Goal: Task Accomplishment & Management: Complete application form

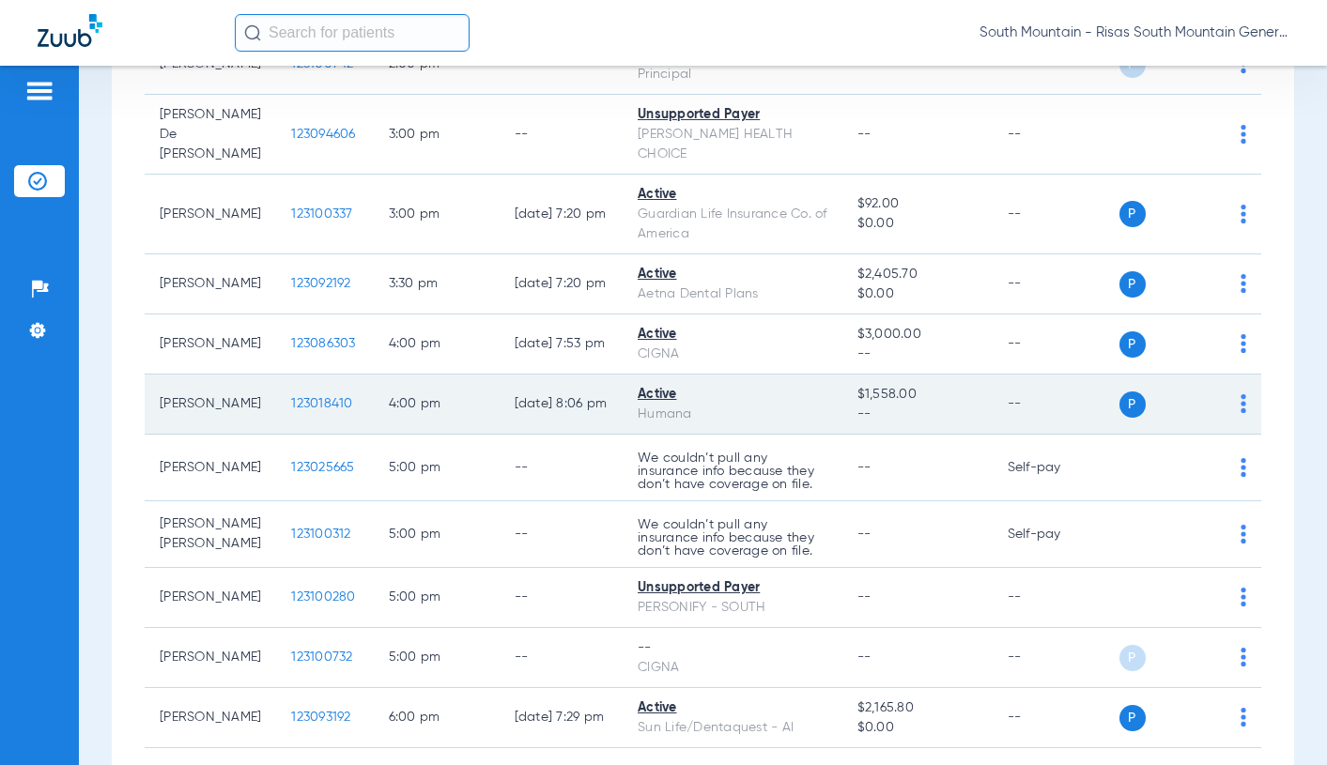
scroll to position [2441, 0]
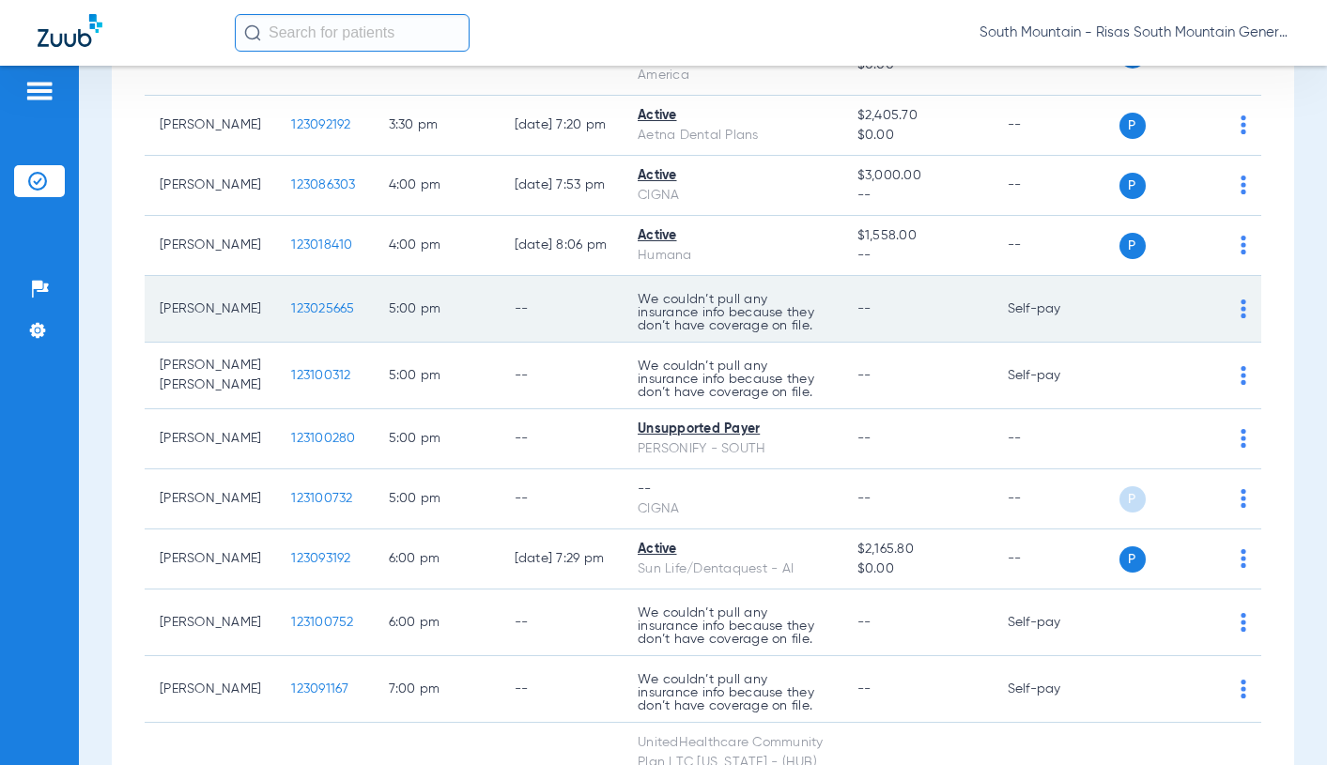
click at [1225, 314] on div "P S" at bounding box center [1183, 309] width 128 height 26
click at [1240, 313] on img at bounding box center [1243, 308] width 6 height 19
drag, startPoint x: 906, startPoint y: 316, endPoint x: 839, endPoint y: 325, distance: 67.2
click at [905, 316] on div at bounding box center [663, 382] width 1327 height 765
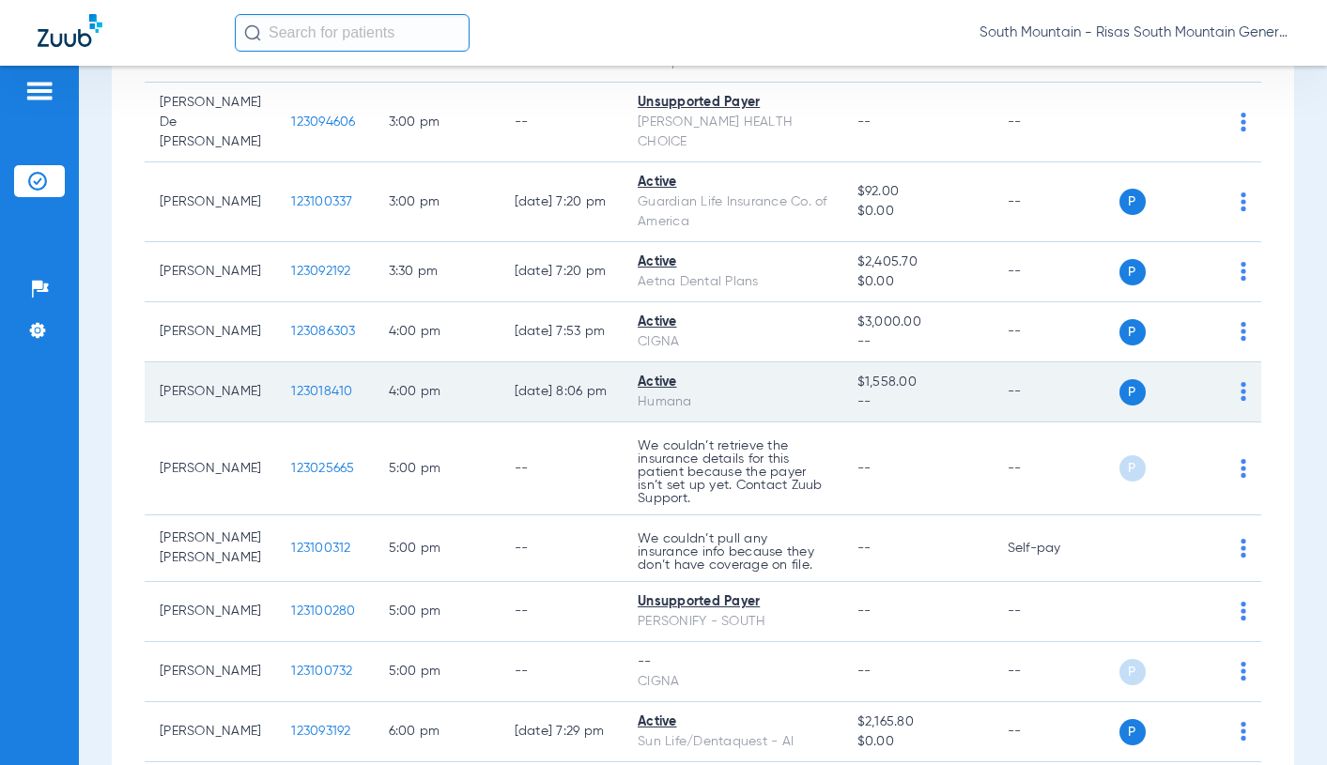
scroll to position [2441, 0]
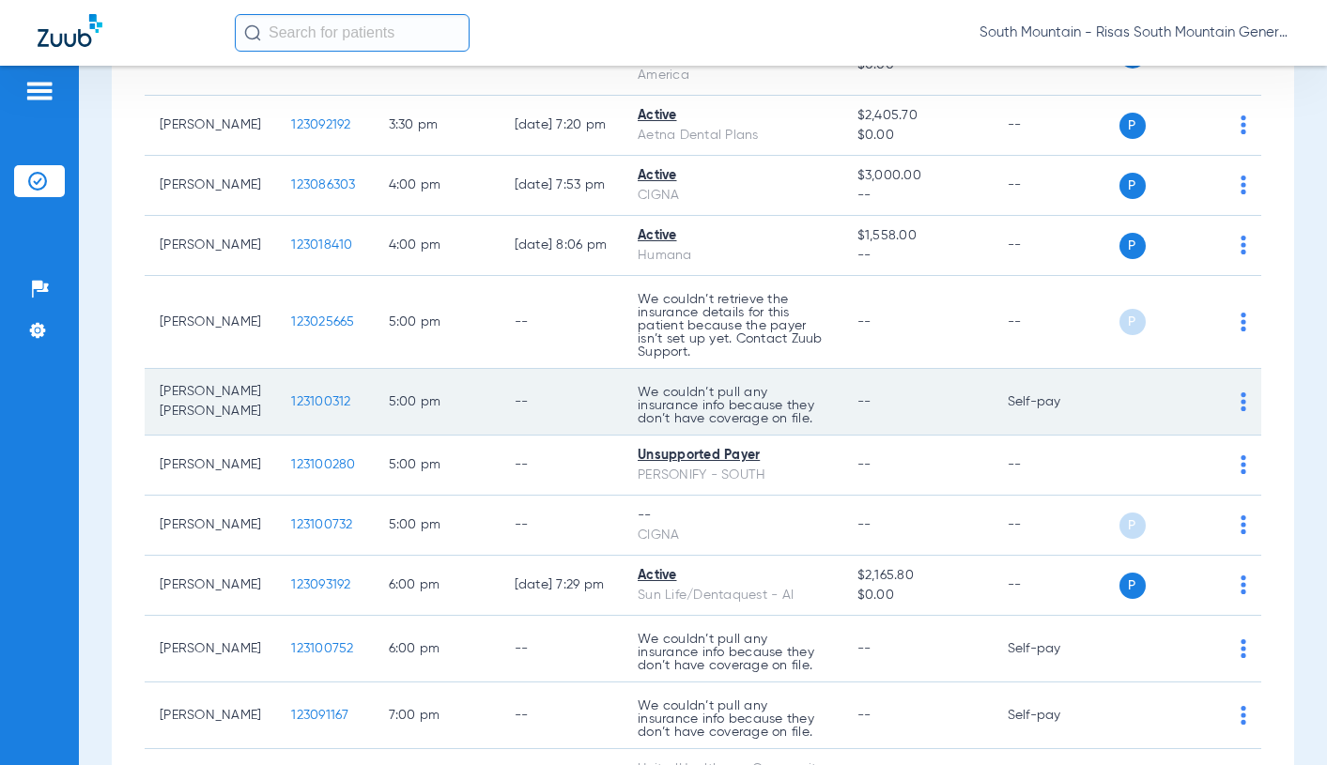
click at [499, 376] on td "--" at bounding box center [561, 402] width 124 height 67
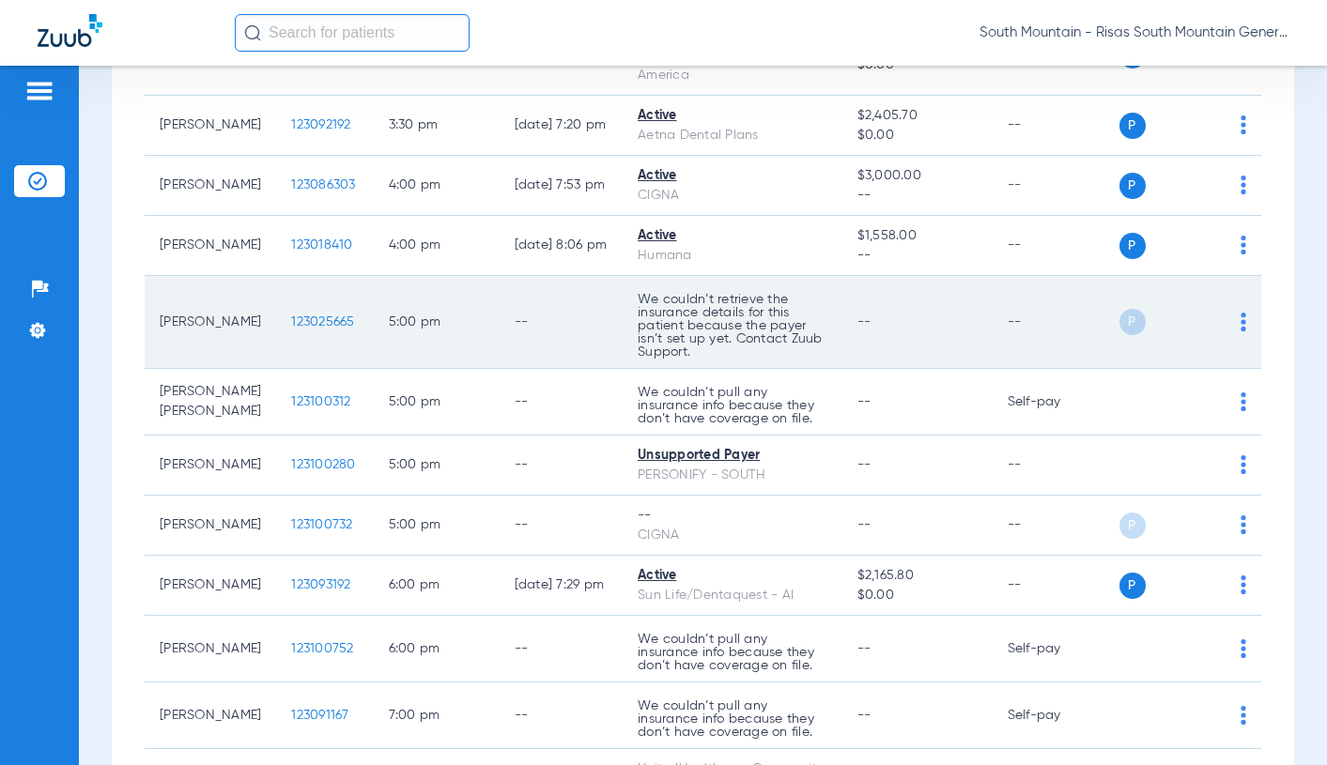
click at [299, 317] on span "123025665" at bounding box center [322, 321] width 63 height 13
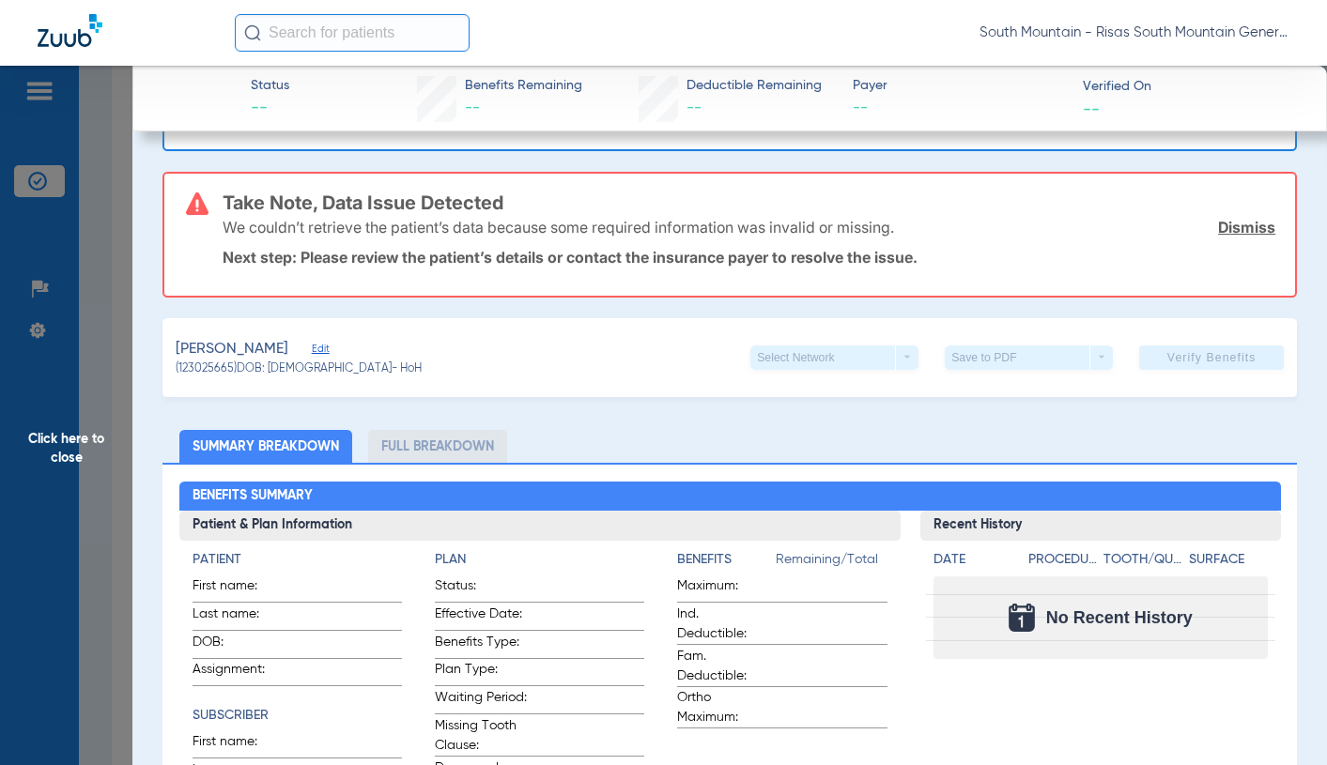
scroll to position [0, 0]
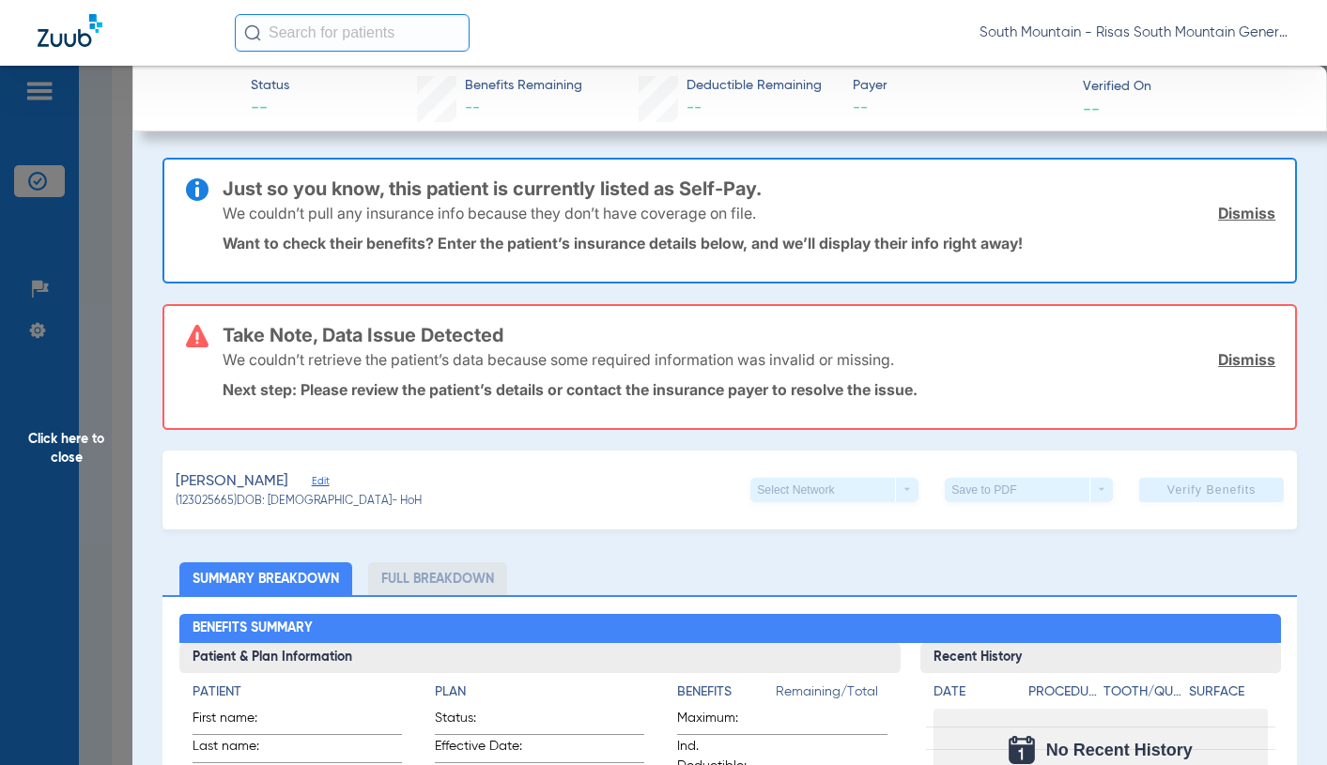
click at [100, 147] on span "Click here to close" at bounding box center [66, 448] width 132 height 765
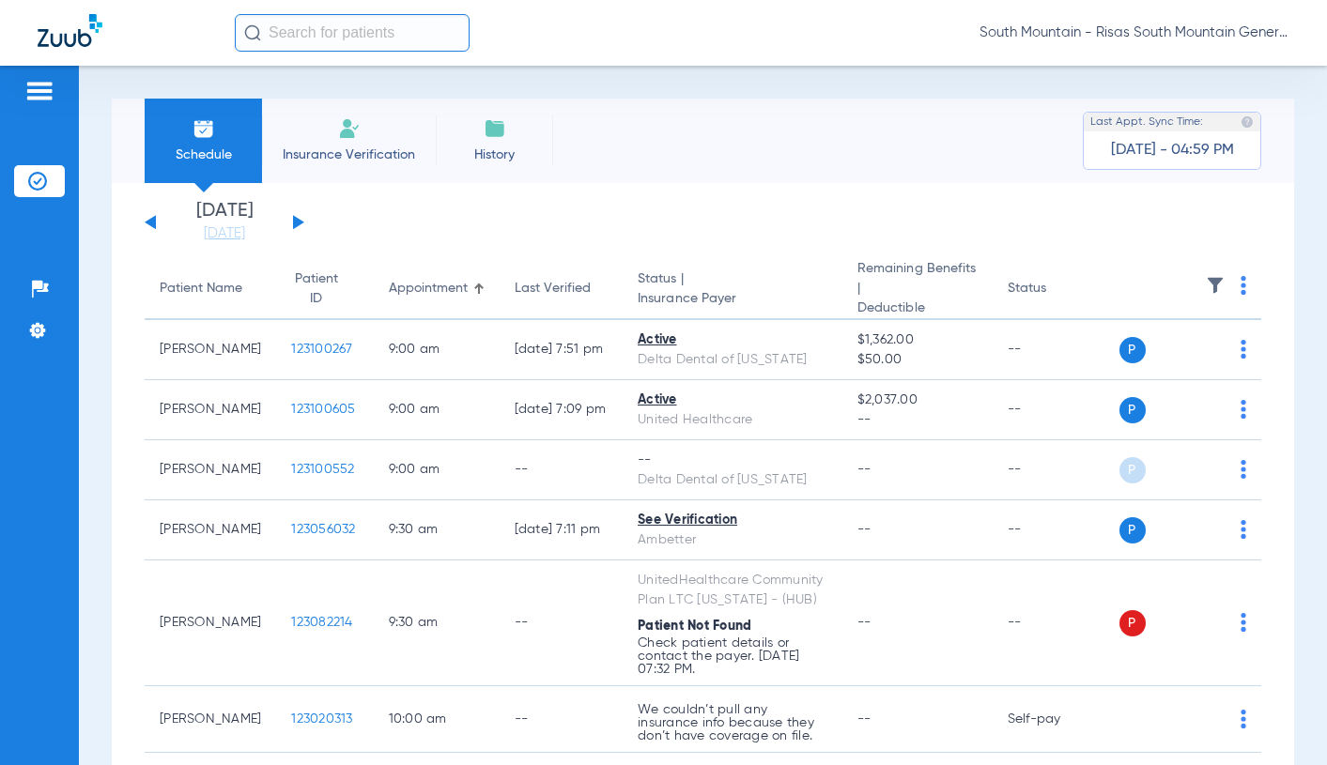
drag, startPoint x: 792, startPoint y: 152, endPoint x: 754, endPoint y: 142, distance: 39.9
click at [791, 152] on div "Schedule Insurance Verification History Last Appt. Sync Time: [DATE] - 04:59 PM" at bounding box center [703, 141] width 1182 height 84
click at [344, 112] on li "Insurance Verification" at bounding box center [349, 141] width 174 height 84
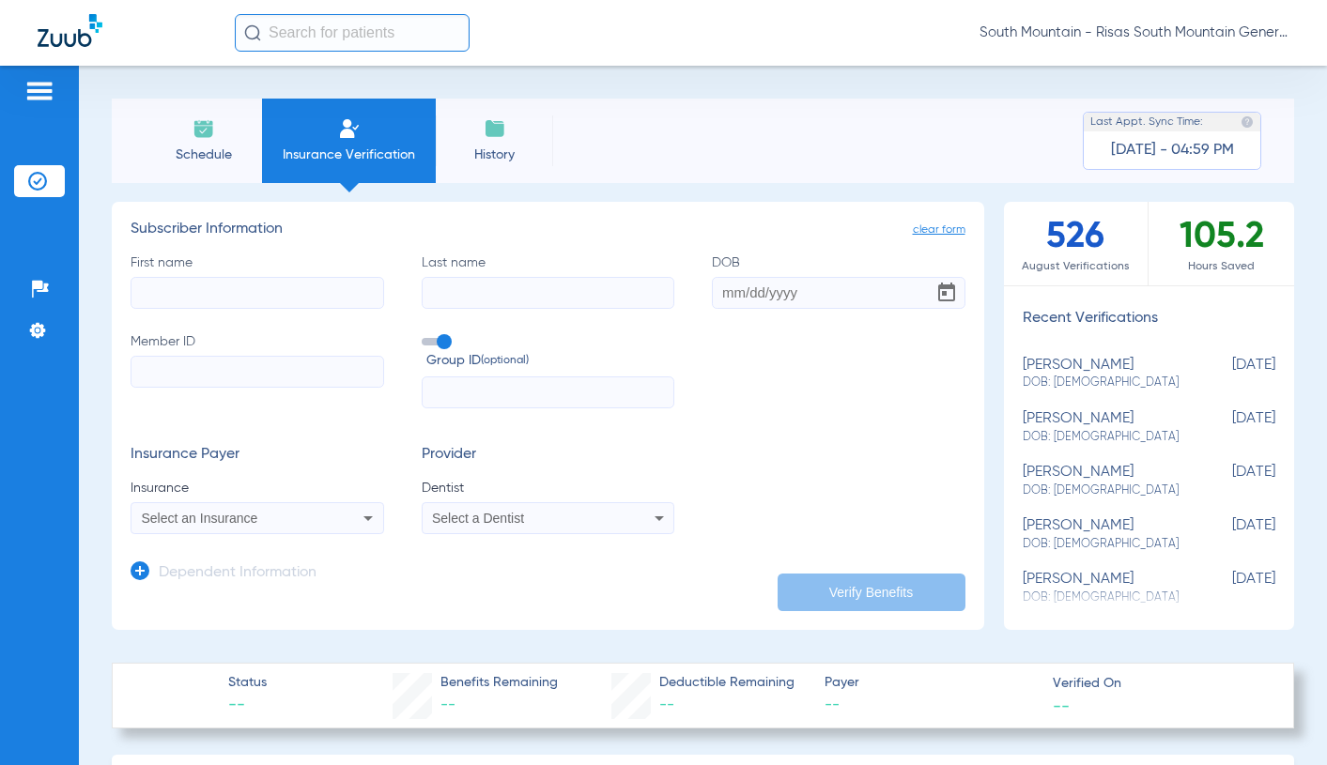
click at [233, 287] on input "First name" at bounding box center [256, 293] width 253 height 32
type input "[PERSON_NAME]"
drag, startPoint x: 221, startPoint y: 363, endPoint x: 211, endPoint y: 373, distance: 13.3
click at [220, 365] on input "Member ID" at bounding box center [256, 372] width 253 height 32
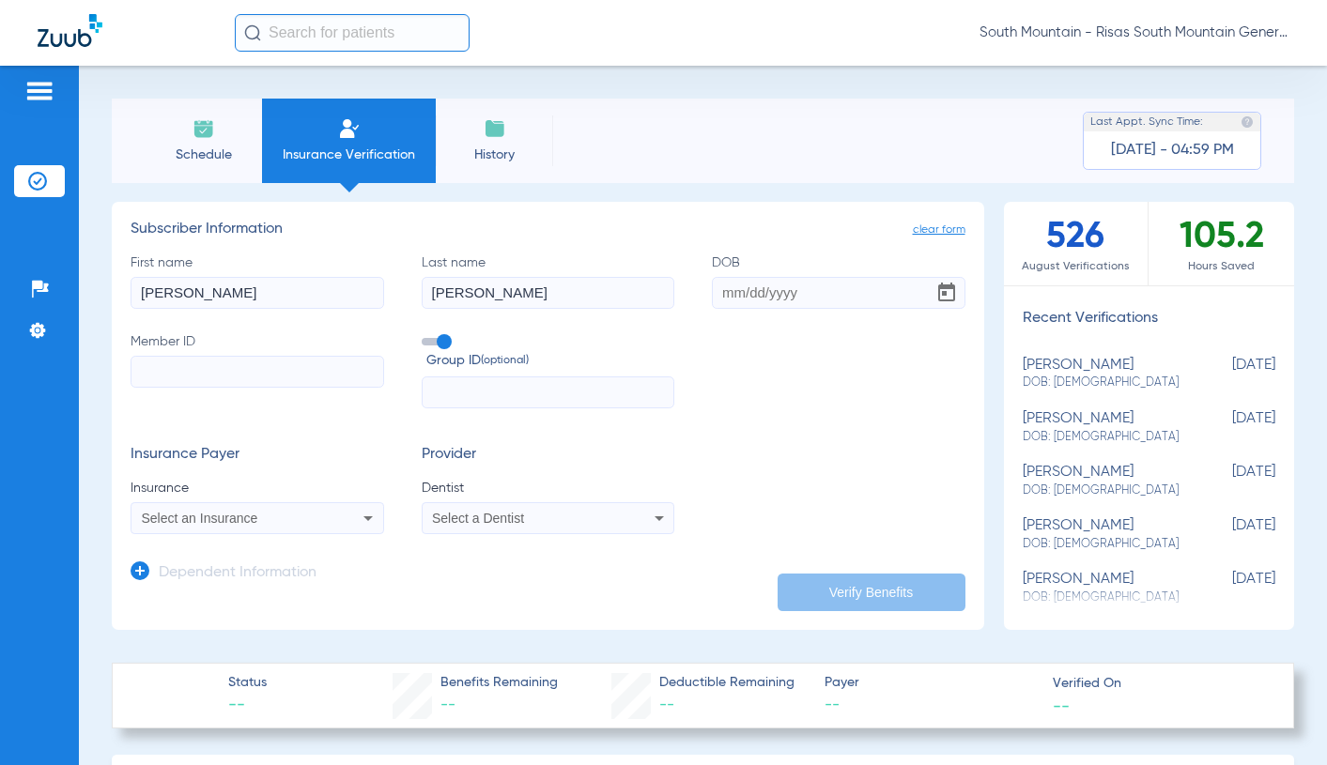
paste input "8035281695"
type input "8035281695"
click at [485, 520] on span "Select a Dentist" at bounding box center [478, 518] width 92 height 15
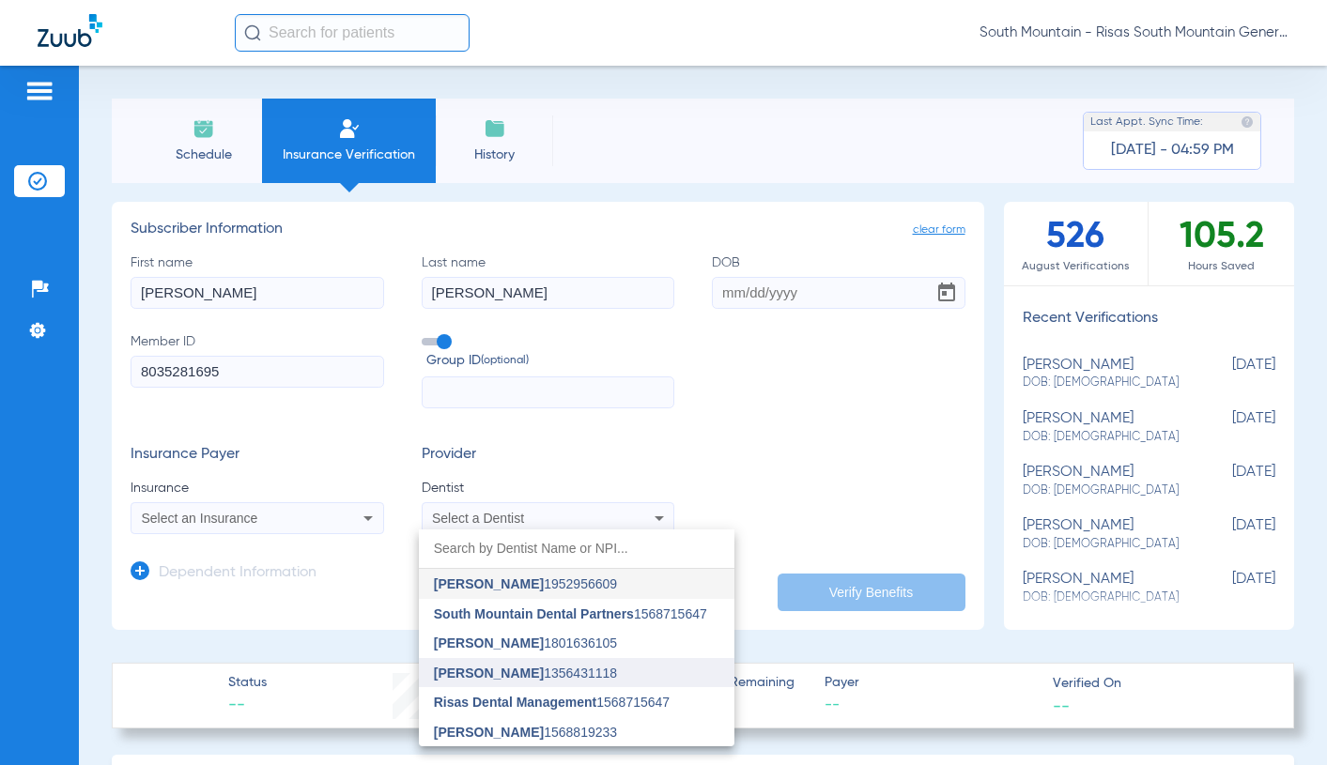
click at [478, 669] on span "[PERSON_NAME]" at bounding box center [489, 673] width 110 height 15
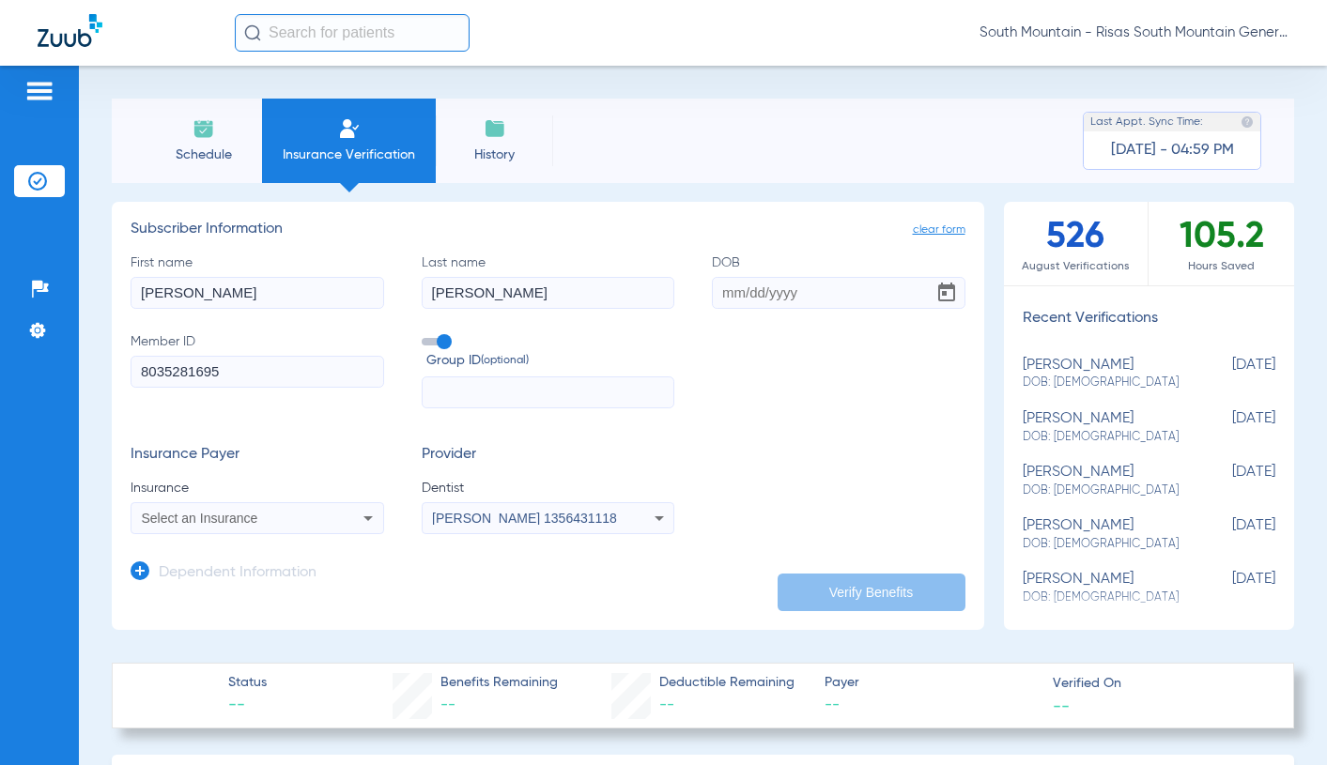
click at [363, 506] on mat-select "Select an Insurance" at bounding box center [256, 518] width 253 height 32
click at [363, 510] on icon at bounding box center [368, 518] width 23 height 23
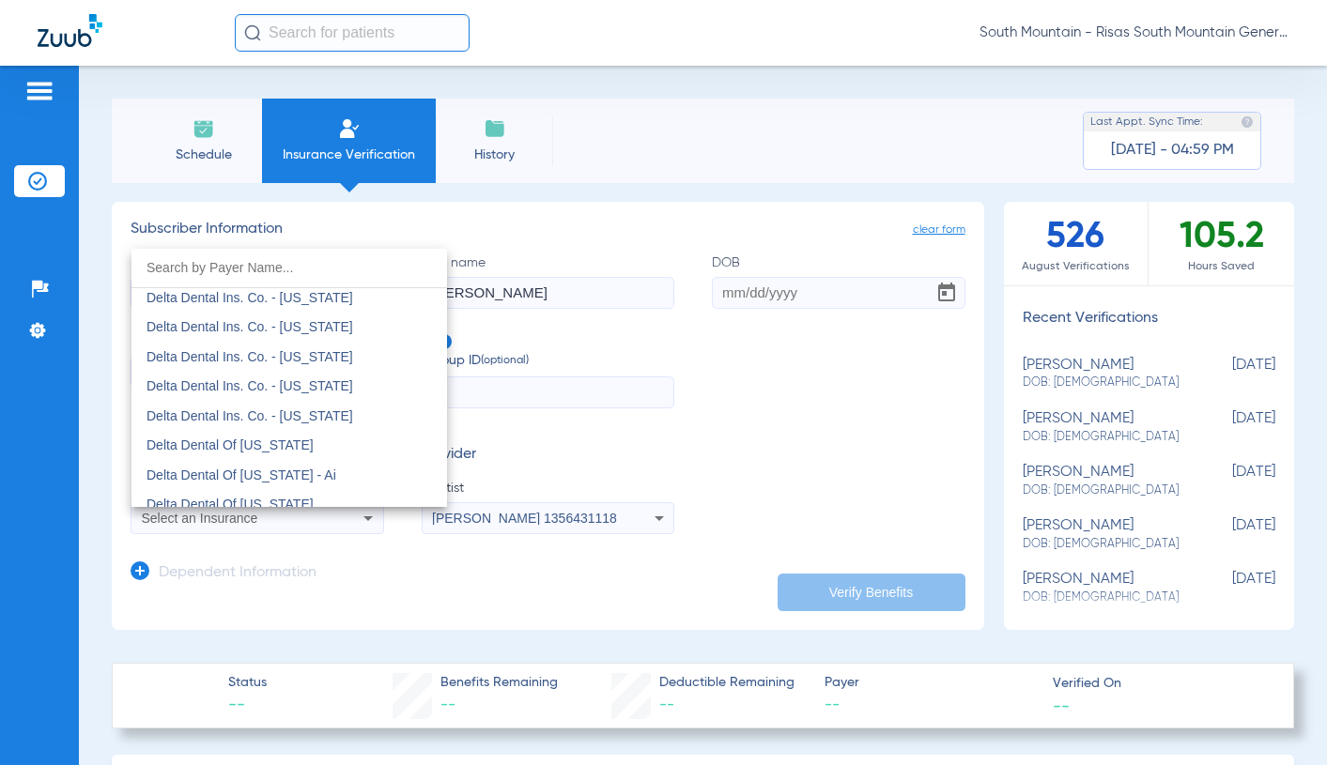
scroll to position [3380, 0]
click at [264, 467] on span "Delta Dental Of [US_STATE]" at bounding box center [229, 472] width 167 height 15
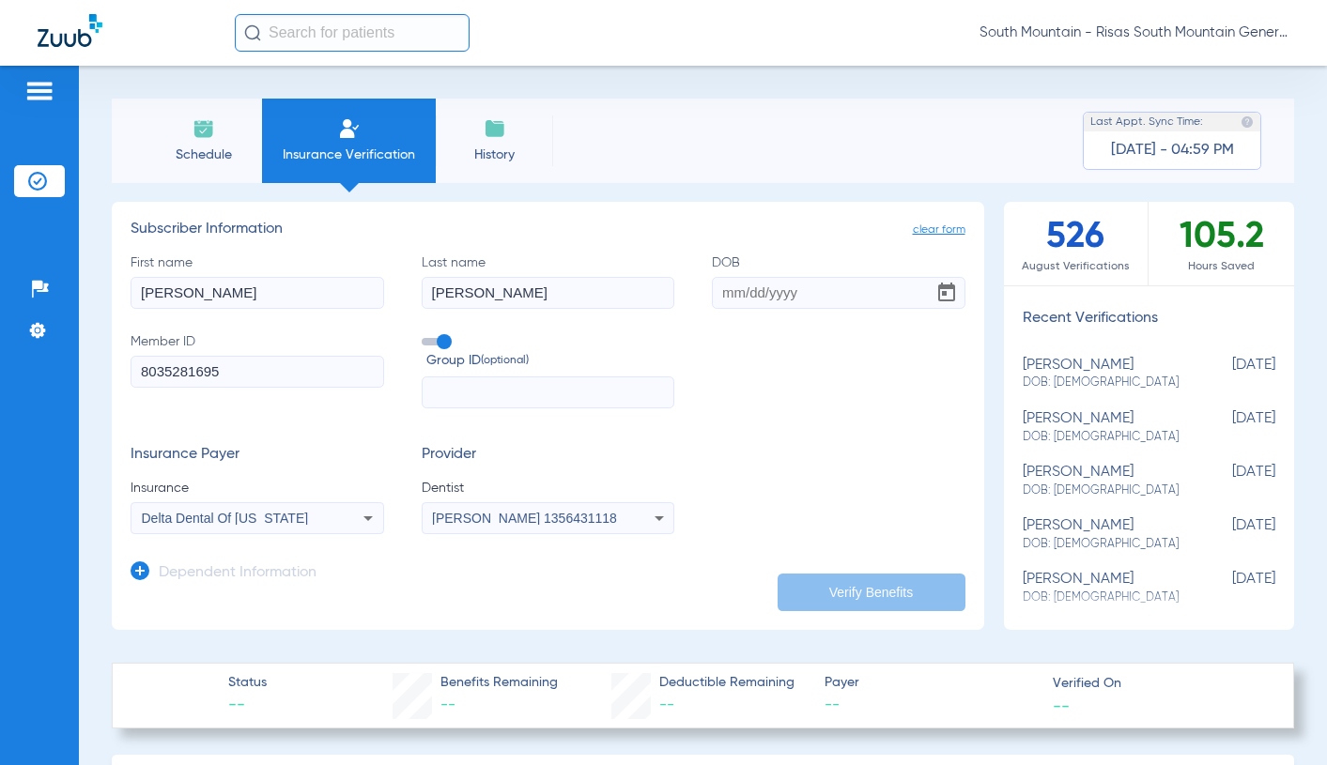
click at [820, 479] on div "Insurance Payer Insurance Delta Dental Of [US_STATE] Provider Dentist [PERSON_N…" at bounding box center [547, 490] width 835 height 88
click at [565, 386] on input "text" at bounding box center [548, 392] width 253 height 32
click at [719, 298] on input "DOB" at bounding box center [838, 293] width 253 height 32
click at [733, 291] on input "08201985" at bounding box center [838, 293] width 253 height 32
type input "[DATE]"
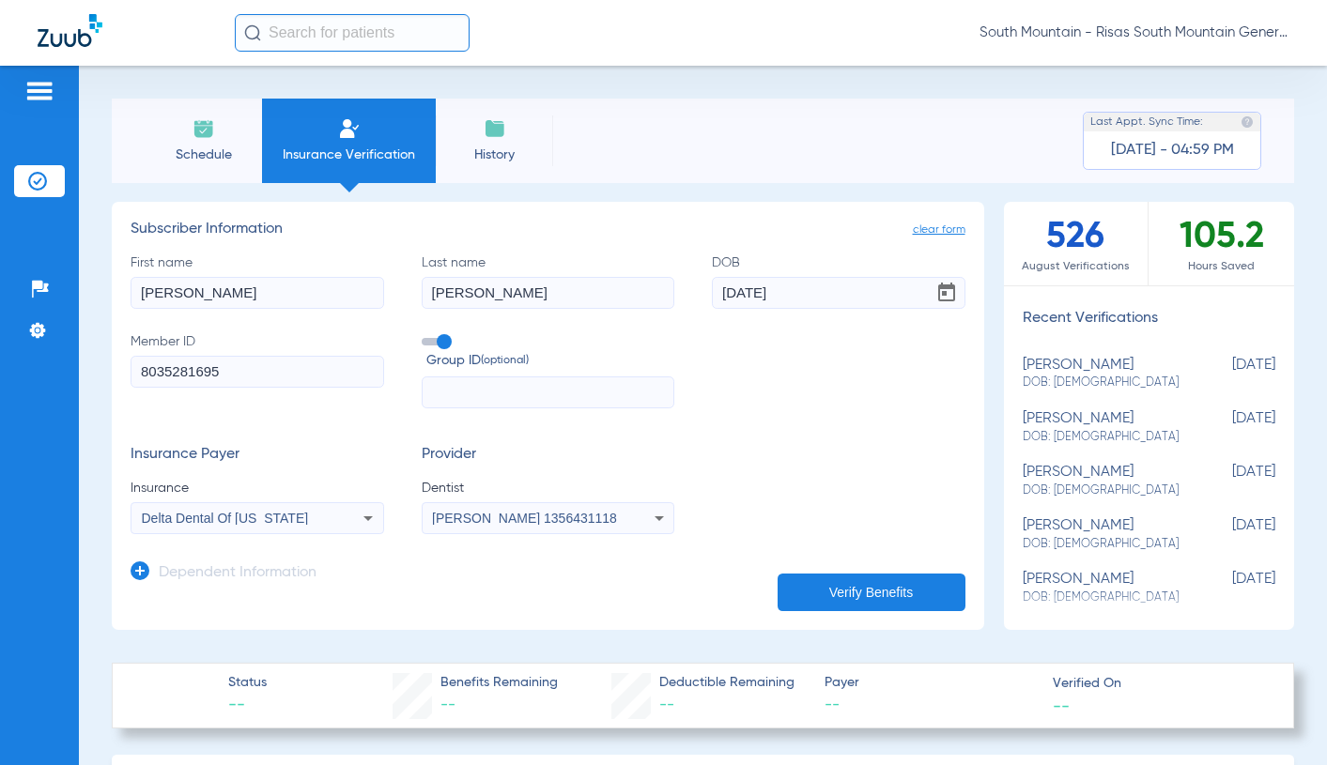
click at [821, 586] on button "Verify Benefits" at bounding box center [871, 593] width 188 height 38
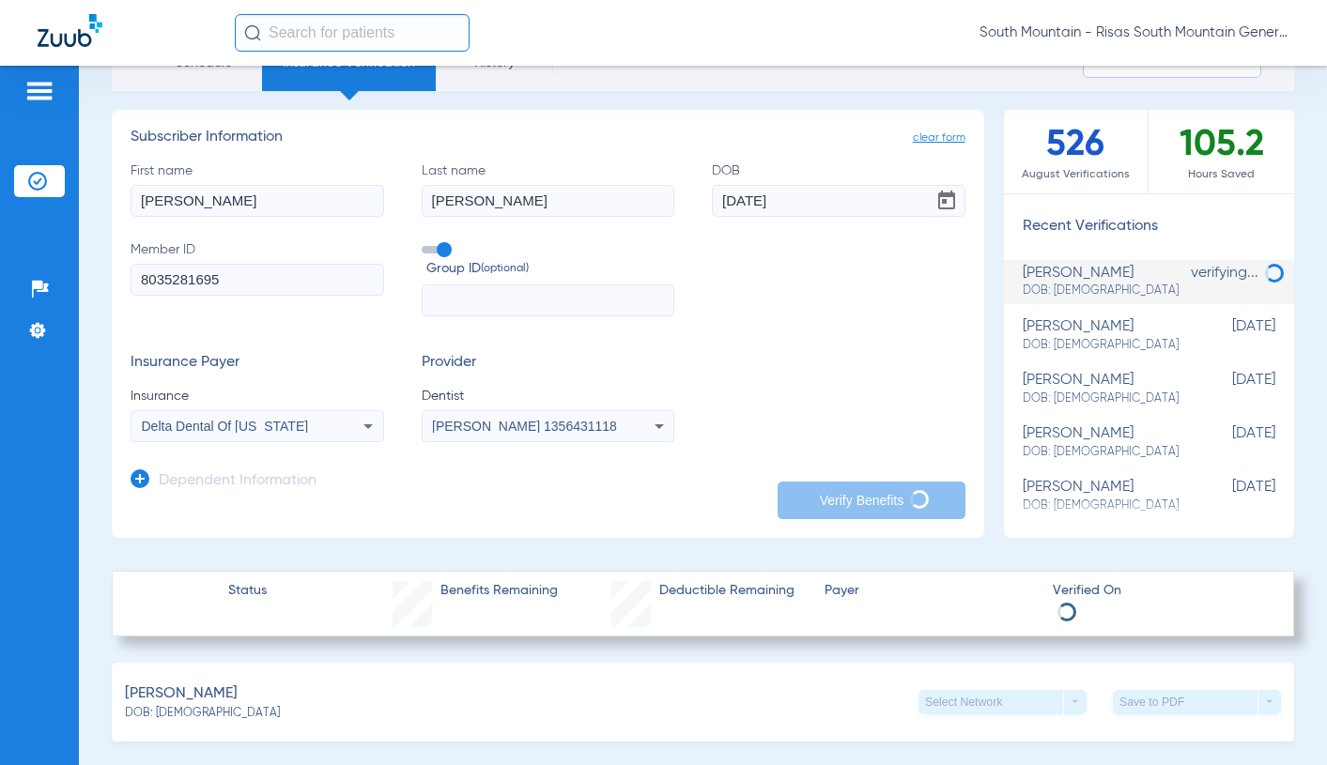
scroll to position [0, 0]
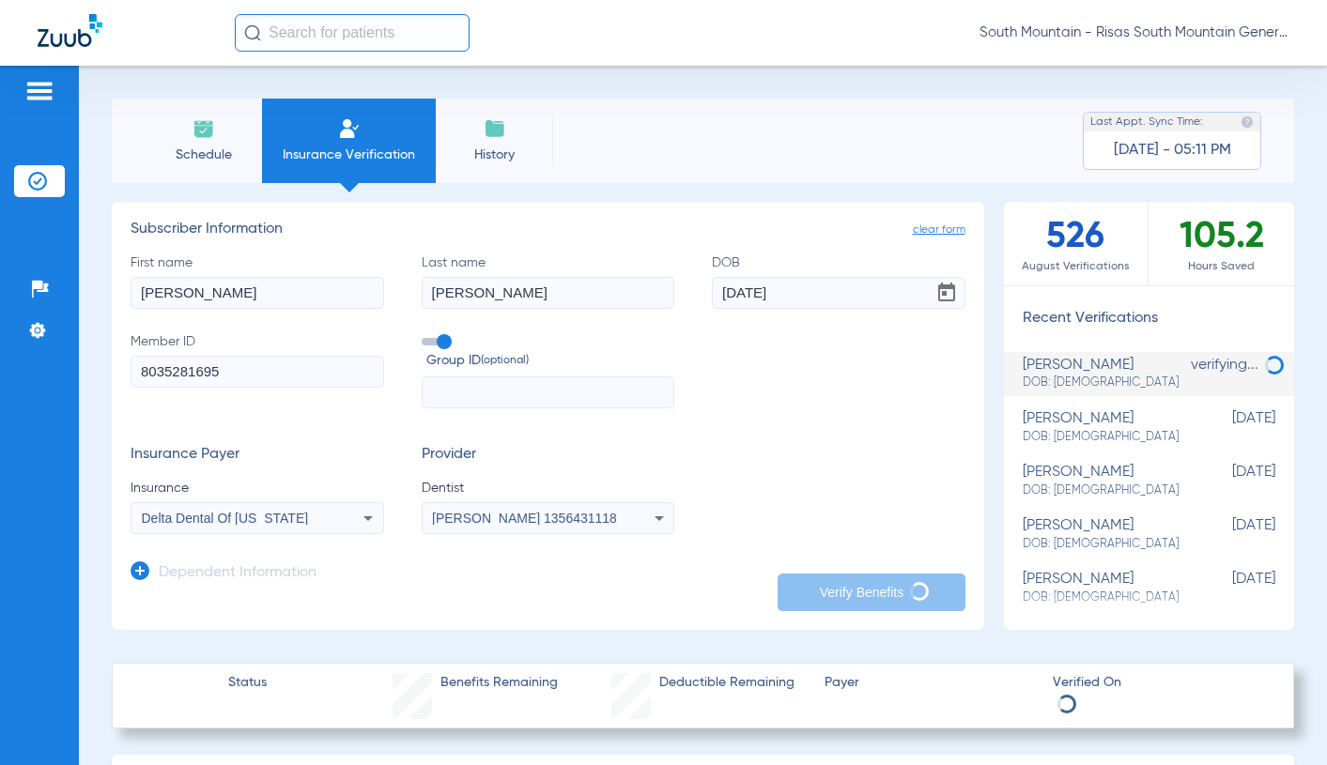
click at [729, 488] on div "Insurance Payer Insurance Delta Dental Of [US_STATE] Provider Dentist [PERSON_N…" at bounding box center [547, 490] width 835 height 88
